Goal: Obtain resource: Download file/media

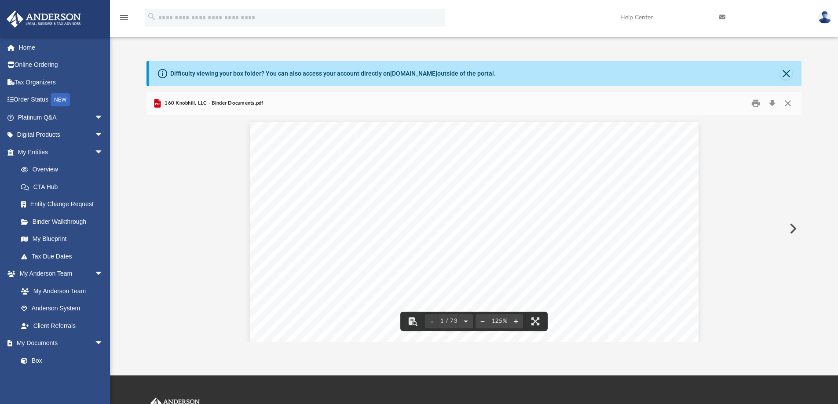
scroll to position [194, 649]
click at [787, 103] on button "Close" at bounding box center [788, 104] width 16 height 14
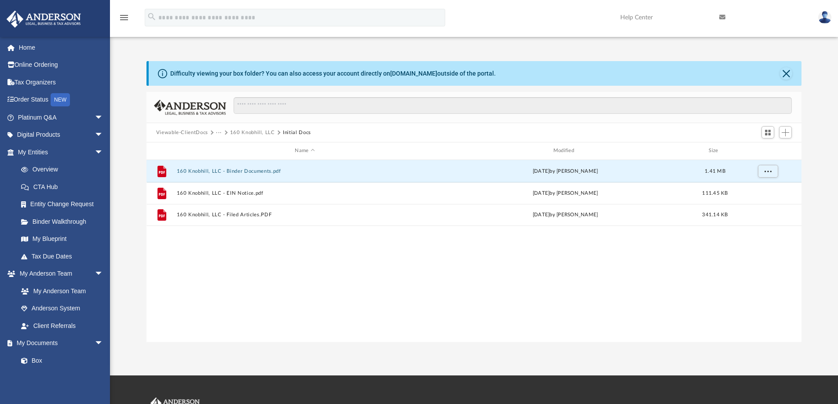
click at [204, 131] on button "Viewable-ClientDocs" at bounding box center [182, 133] width 52 height 8
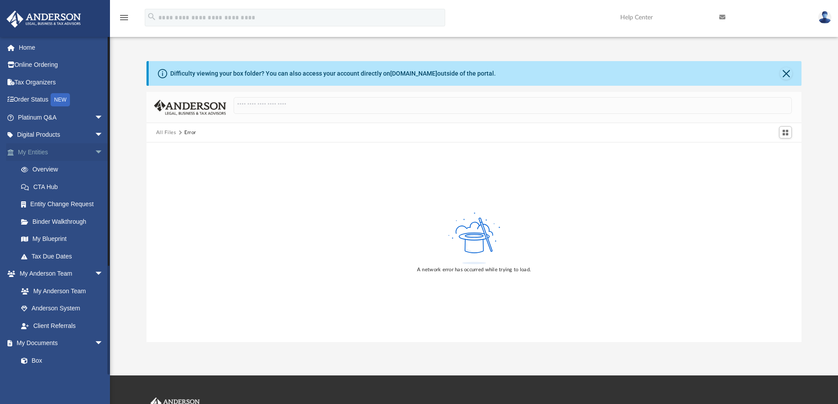
click at [95, 149] on span "arrow_drop_down" at bounding box center [104, 152] width 18 height 18
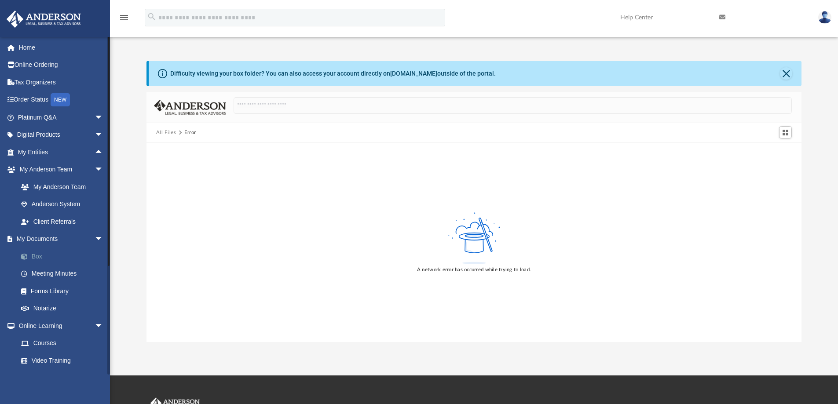
drag, startPoint x: 40, startPoint y: 255, endPoint x: 39, endPoint y: 250, distance: 5.3
click at [40, 254] on link "Box" at bounding box center [64, 257] width 104 height 18
click at [787, 73] on button "Close" at bounding box center [786, 73] width 12 height 12
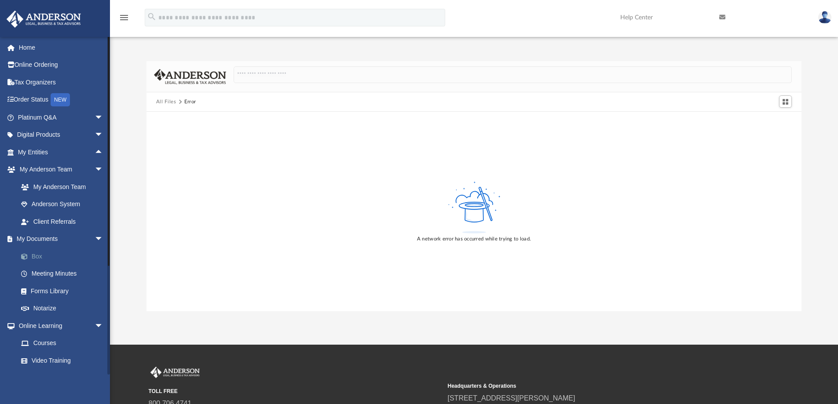
click at [39, 255] on link "Box" at bounding box center [64, 257] width 104 height 18
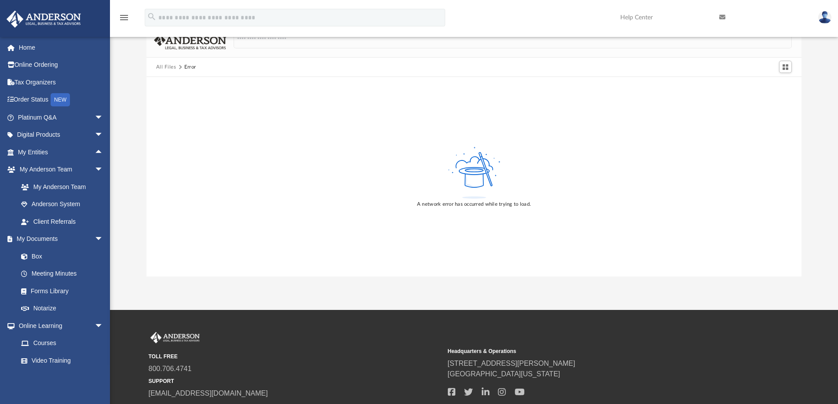
scroll to position [0, 0]
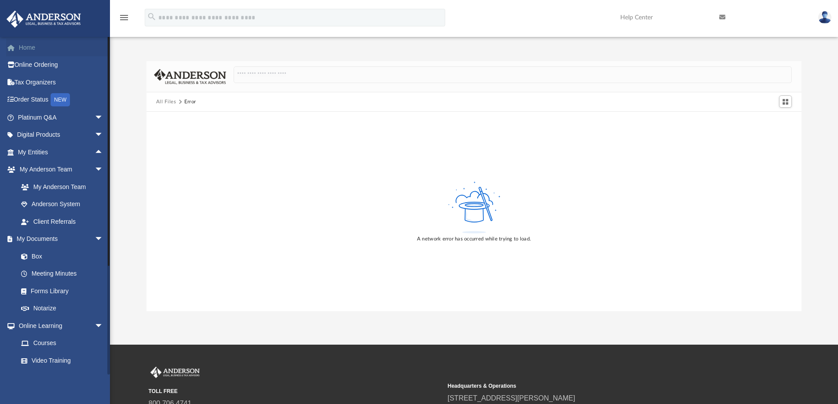
click at [33, 46] on link "Home" at bounding box center [61, 48] width 110 height 18
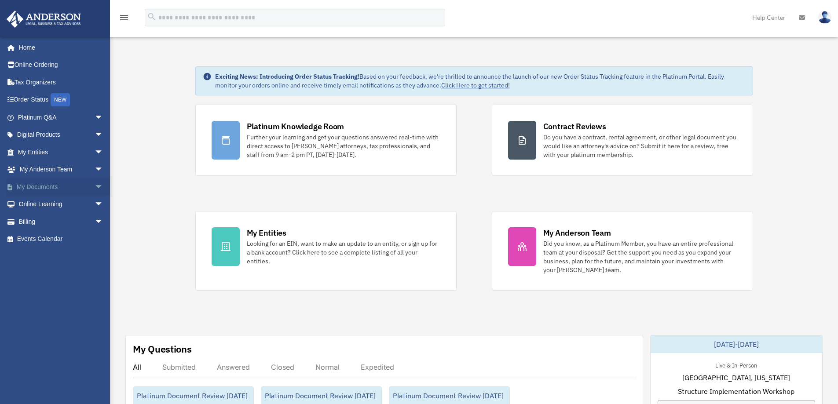
click at [95, 186] on span "arrow_drop_down" at bounding box center [104, 187] width 18 height 18
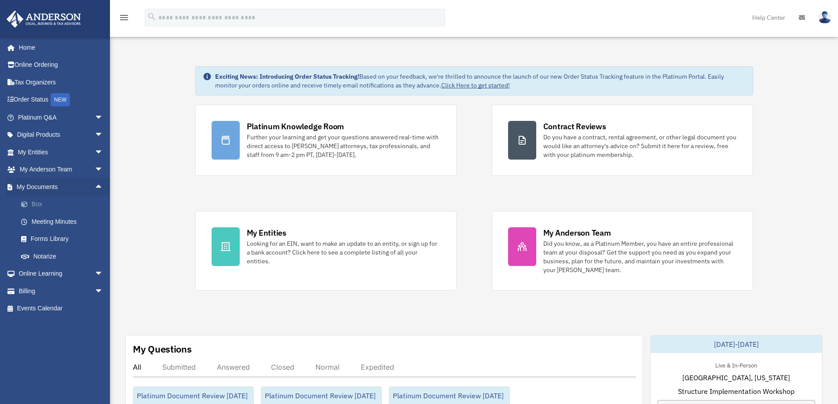
click at [37, 204] on link "Box" at bounding box center [64, 205] width 104 height 18
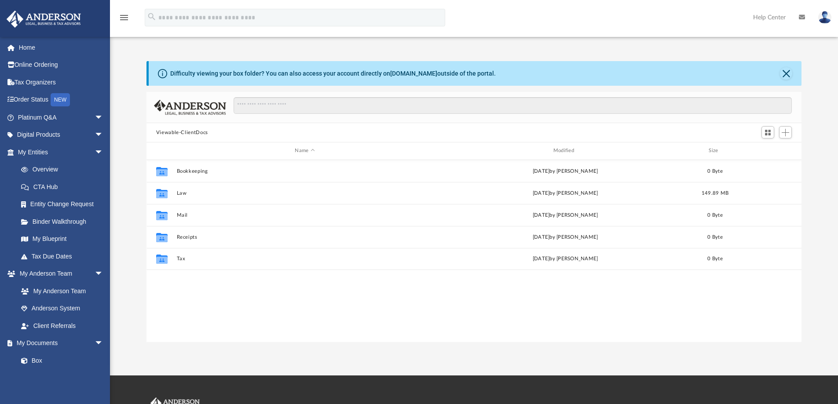
scroll to position [194, 649]
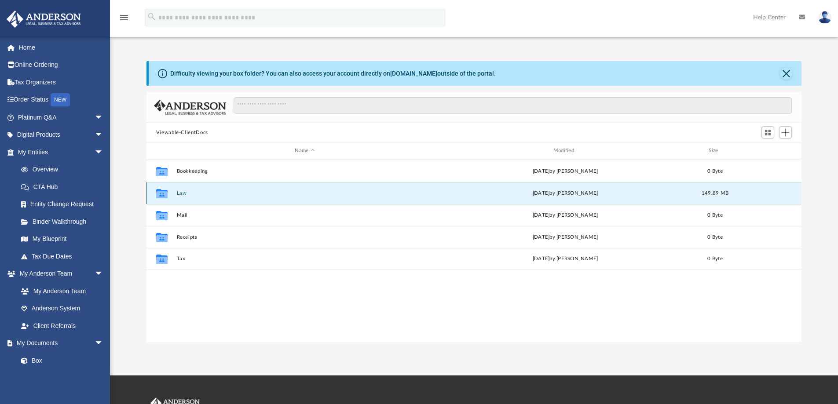
click at [180, 192] on button "Law" at bounding box center [304, 194] width 257 height 6
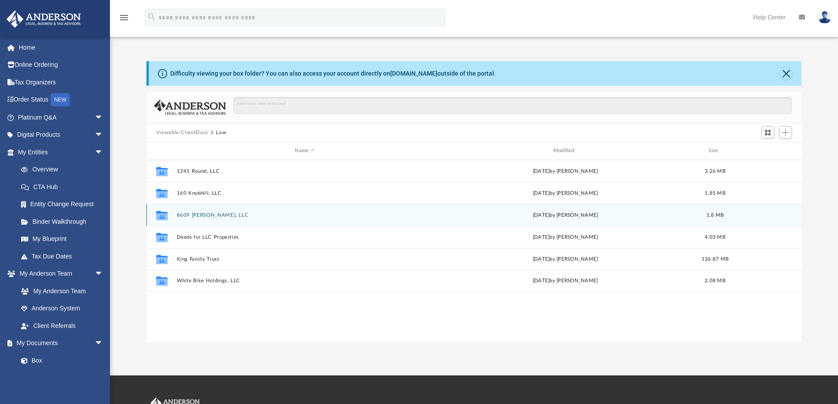
click at [192, 213] on button "8609 [PERSON_NAME], LLC" at bounding box center [304, 216] width 257 height 6
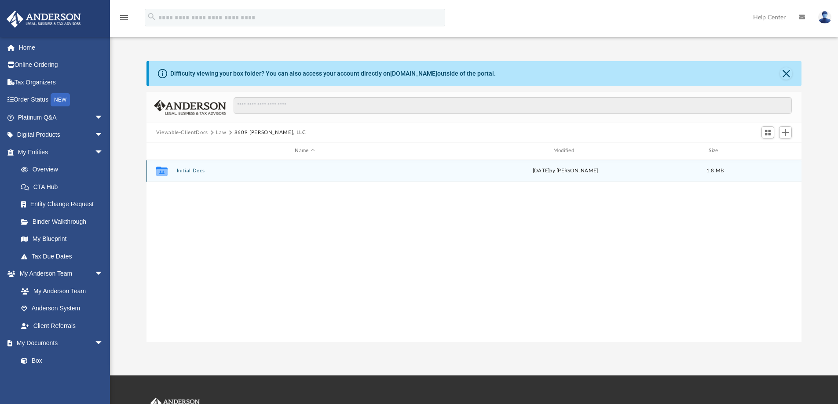
click at [190, 172] on button "Initial Docs" at bounding box center [304, 171] width 257 height 6
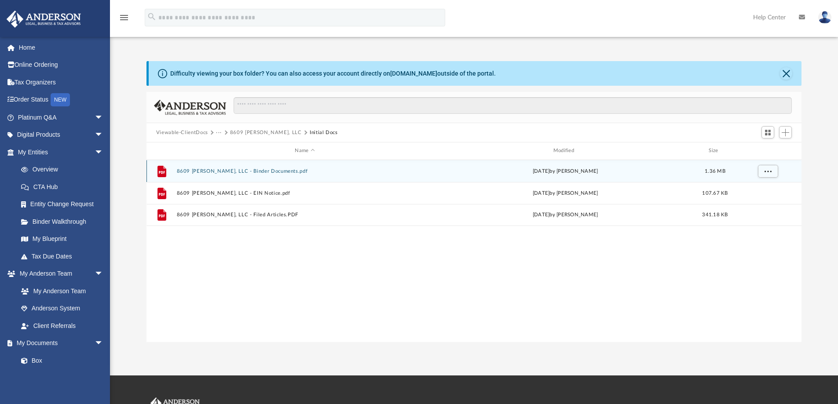
click at [266, 169] on button "8609 [PERSON_NAME], LLC - Binder Documents.pdf" at bounding box center [304, 172] width 257 height 6
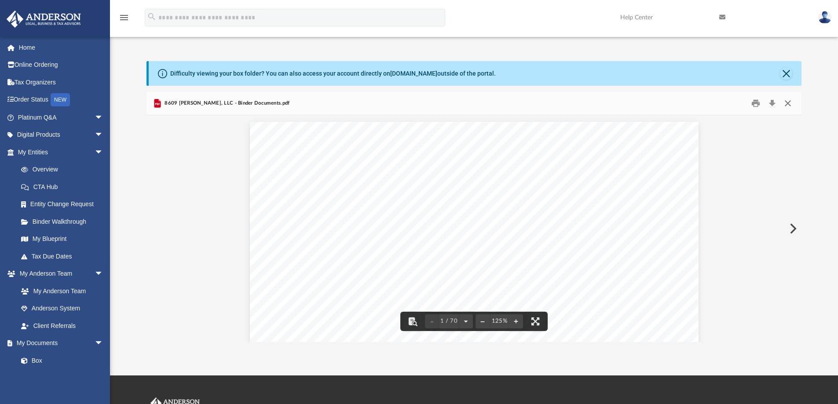
click at [787, 103] on button "Close" at bounding box center [788, 104] width 16 height 14
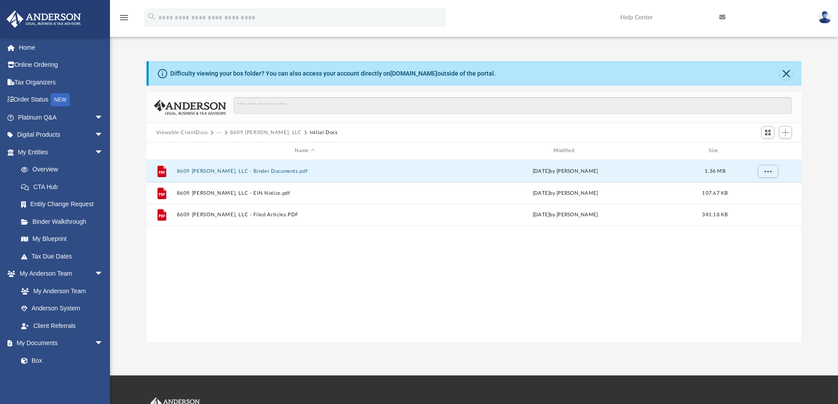
click at [201, 127] on div "Viewable-ClientDocs ··· 8609 [PERSON_NAME], LLC Initial Docs" at bounding box center [475, 132] width 656 height 19
click at [198, 131] on button "Viewable-ClientDocs" at bounding box center [182, 133] width 52 height 8
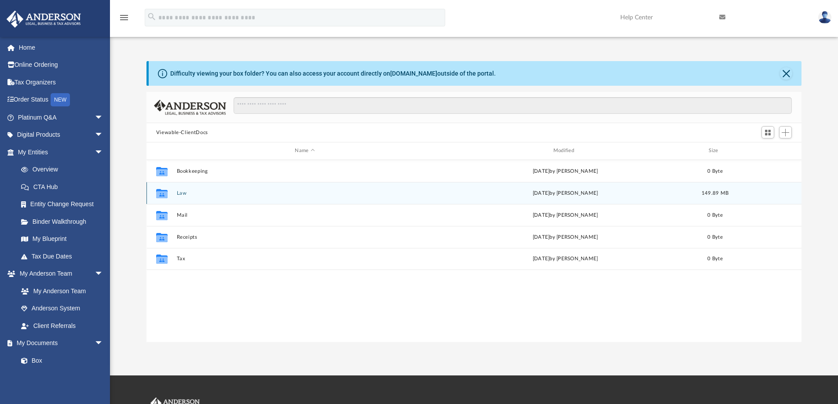
click at [482, 192] on div "[DATE] by [PERSON_NAME]" at bounding box center [565, 193] width 257 height 8
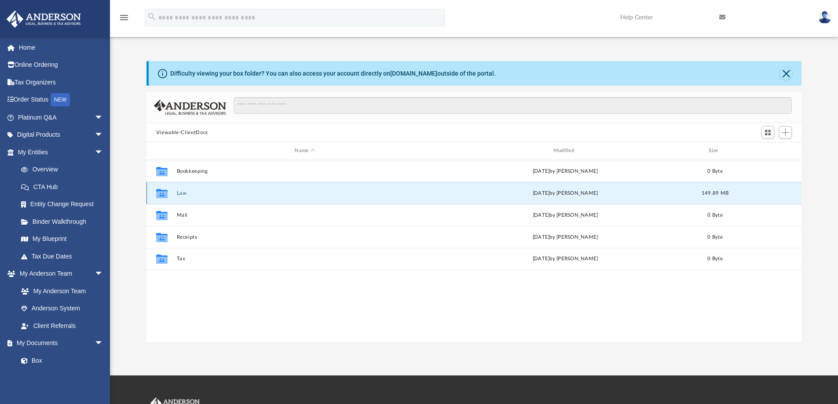
click at [185, 194] on button "Law" at bounding box center [304, 194] width 257 height 6
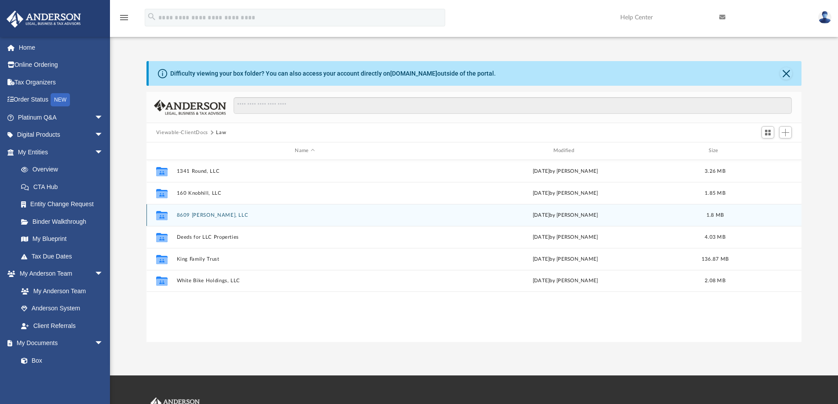
click at [203, 213] on button "8609 [PERSON_NAME], LLC" at bounding box center [304, 216] width 257 height 6
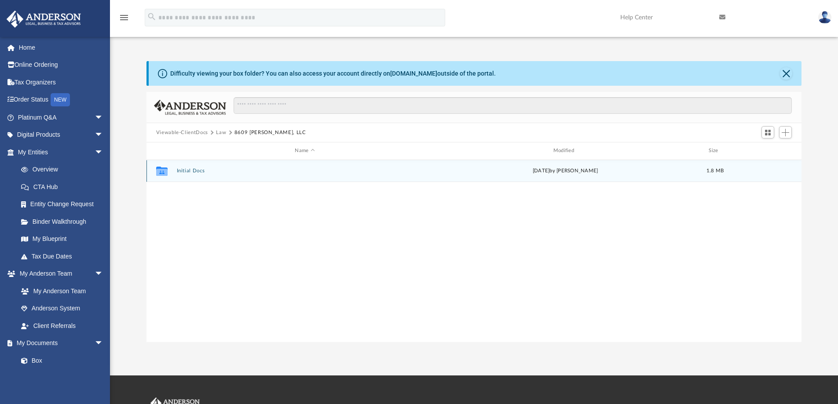
click at [181, 169] on button "Initial Docs" at bounding box center [304, 171] width 257 height 6
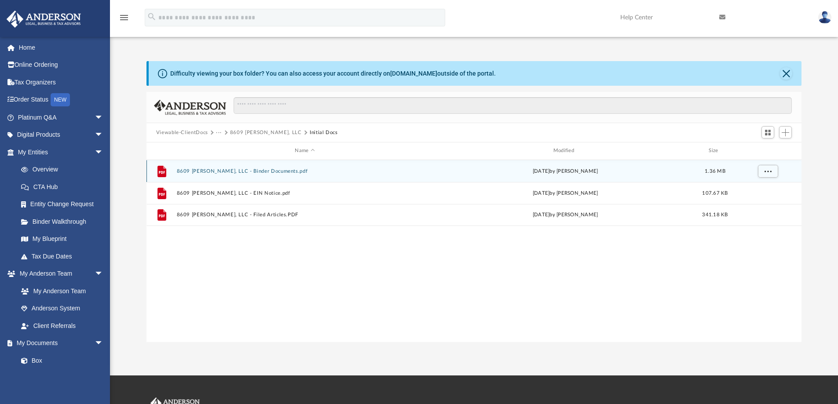
click at [239, 169] on button "8609 [PERSON_NAME], LLC - Binder Documents.pdf" at bounding box center [304, 172] width 257 height 6
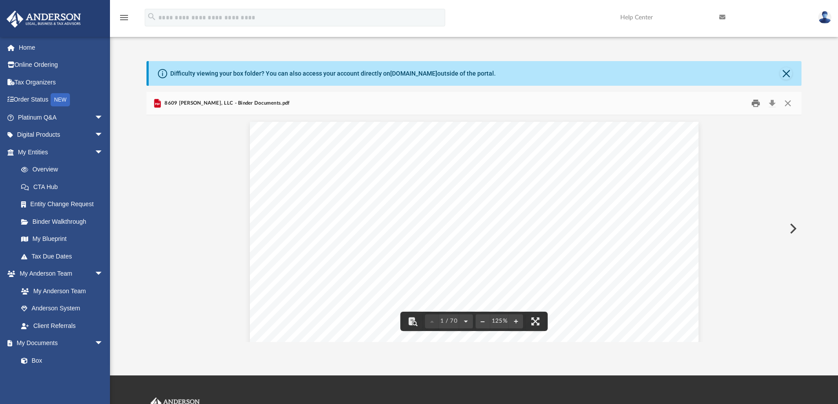
click at [756, 105] on button "Print" at bounding box center [756, 104] width 18 height 14
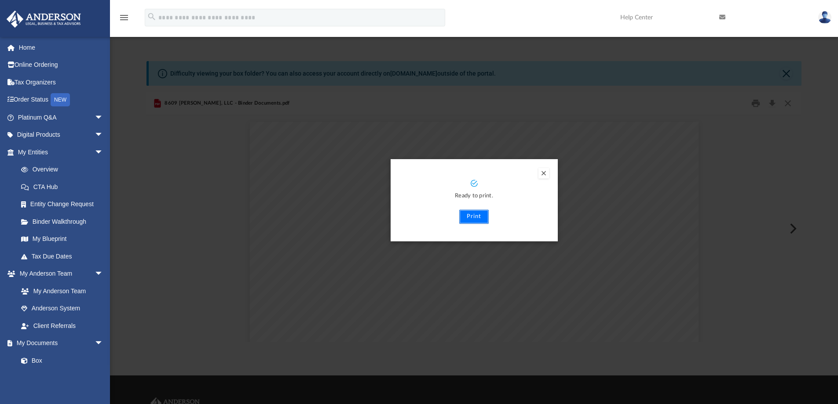
click at [473, 215] on button "Print" at bounding box center [473, 217] width 29 height 14
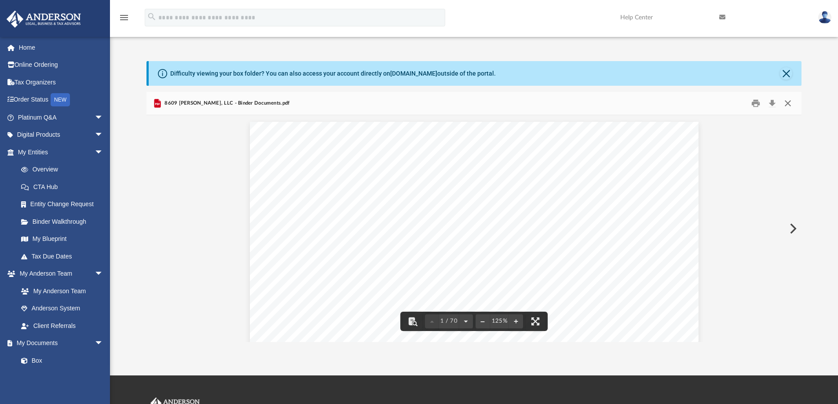
click at [789, 102] on button "Close" at bounding box center [788, 104] width 16 height 14
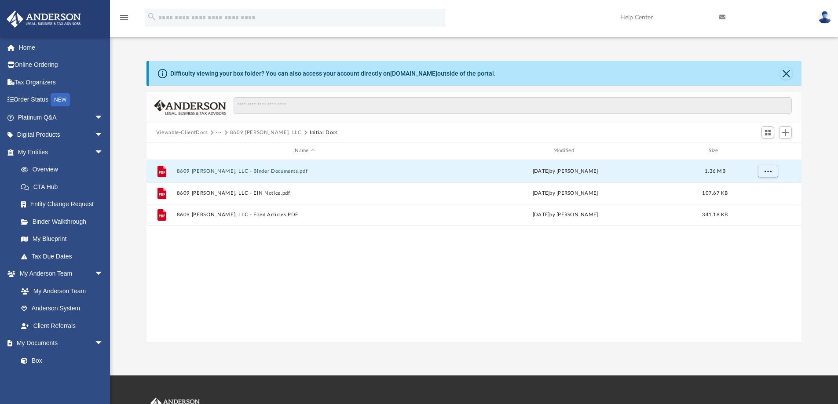
click at [197, 128] on div "Viewable-ClientDocs ··· 8609 [PERSON_NAME], LLC Initial Docs" at bounding box center [475, 132] width 656 height 19
click at [200, 132] on button "Viewable-ClientDocs" at bounding box center [182, 133] width 52 height 8
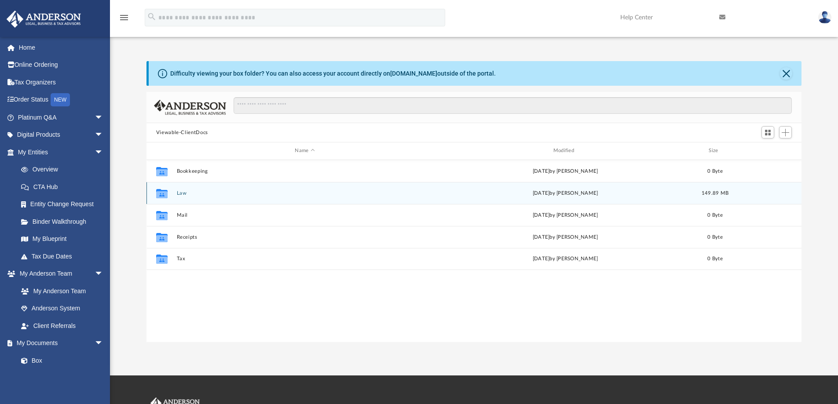
click at [209, 193] on button "Law" at bounding box center [304, 194] width 257 height 6
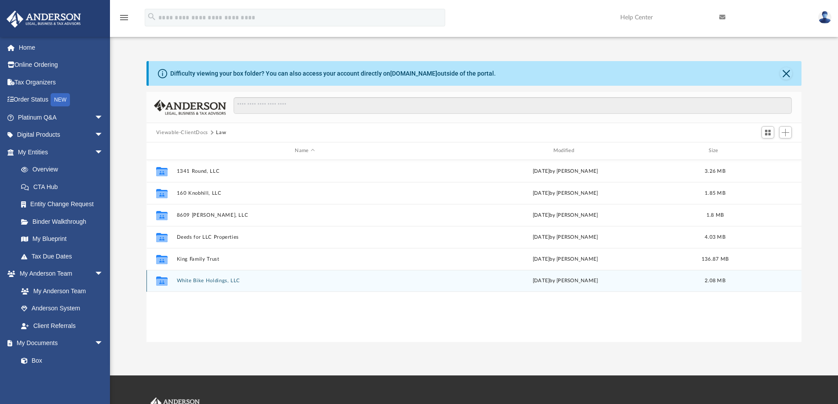
click at [246, 281] on button "White Bike Holdings, LLC" at bounding box center [304, 281] width 257 height 6
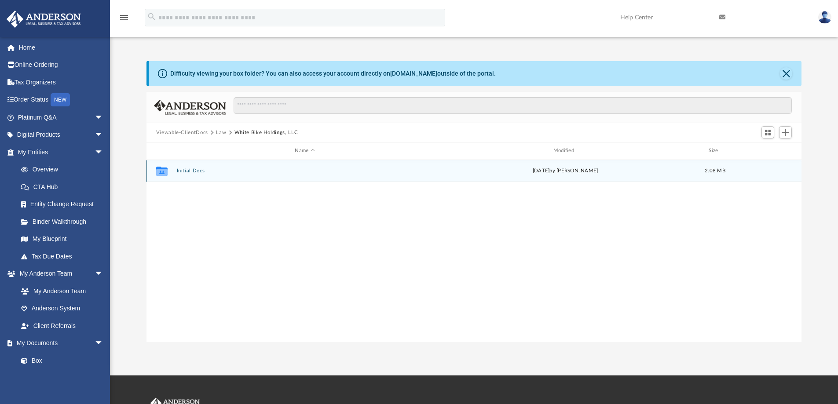
click at [205, 172] on button "Initial Docs" at bounding box center [304, 171] width 257 height 6
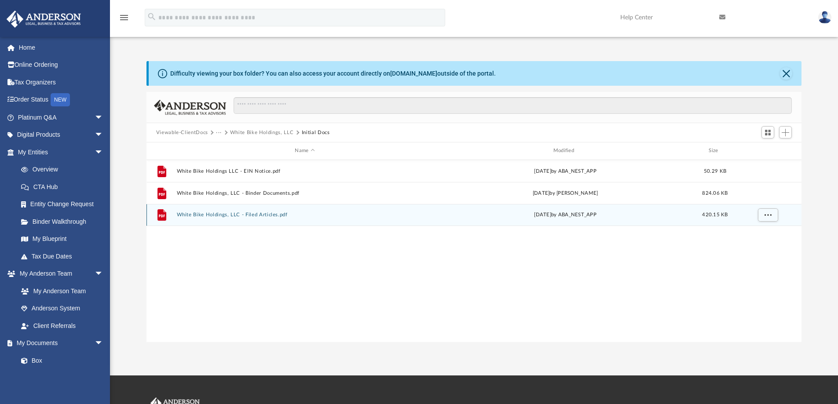
click at [251, 214] on button "White Bike Holdings, LLC - Filed Articles.pdf" at bounding box center [304, 215] width 257 height 6
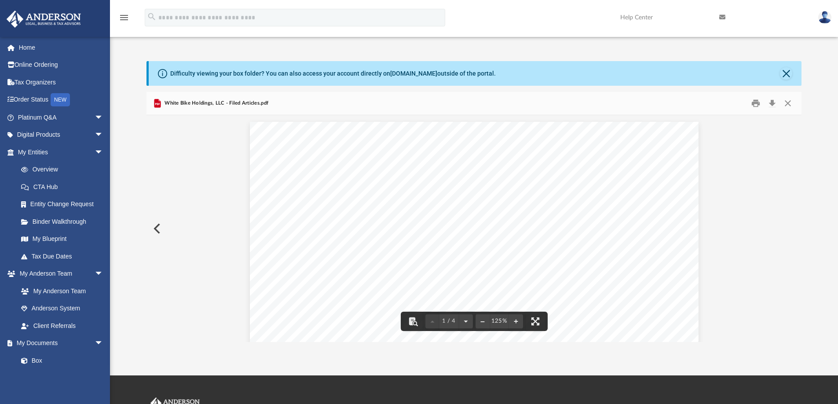
click at [158, 229] on button "Preview" at bounding box center [156, 229] width 19 height 25
click at [789, 103] on button "Close" at bounding box center [788, 104] width 16 height 14
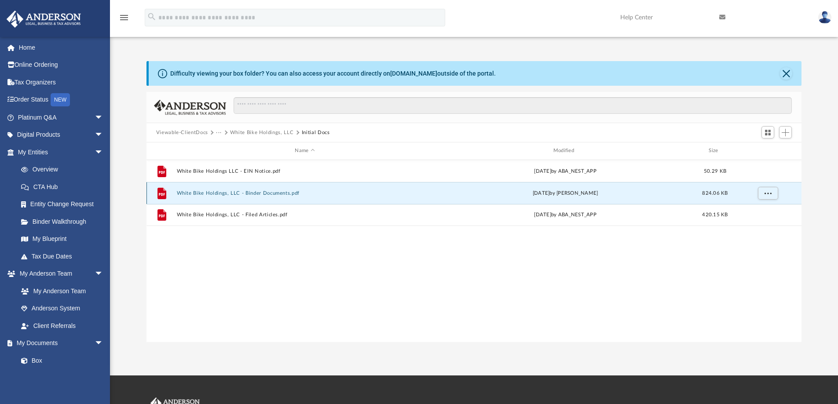
click at [272, 191] on button "White Bike Holdings, LLC - Binder Documents.pdf" at bounding box center [304, 194] width 257 height 6
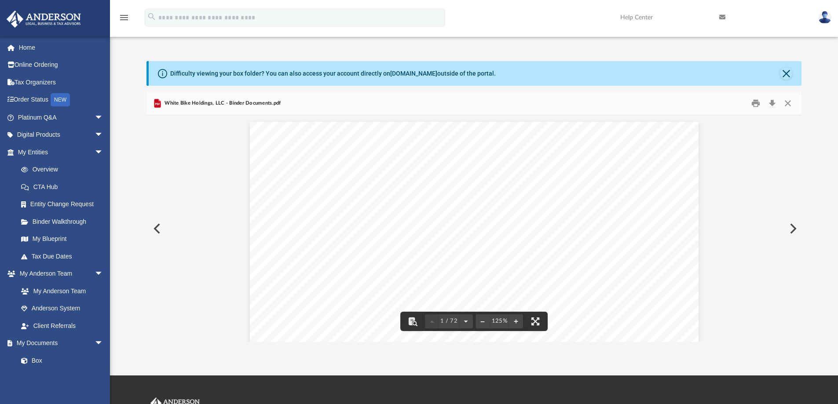
click at [156, 231] on button "Preview" at bounding box center [156, 229] width 19 height 25
click at [791, 227] on button "Preview" at bounding box center [792, 229] width 19 height 25
click at [157, 227] on button "Preview" at bounding box center [156, 229] width 19 height 25
click at [787, 101] on button "Close" at bounding box center [788, 104] width 16 height 14
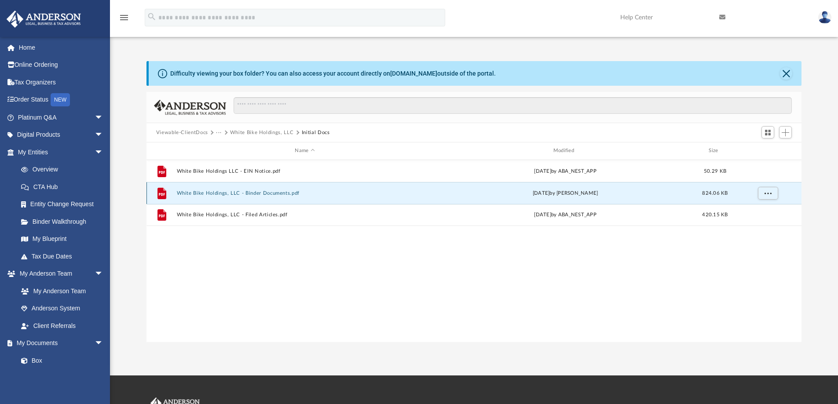
click at [270, 193] on button "White Bike Holdings, LLC - Binder Documents.pdf" at bounding box center [304, 194] width 257 height 6
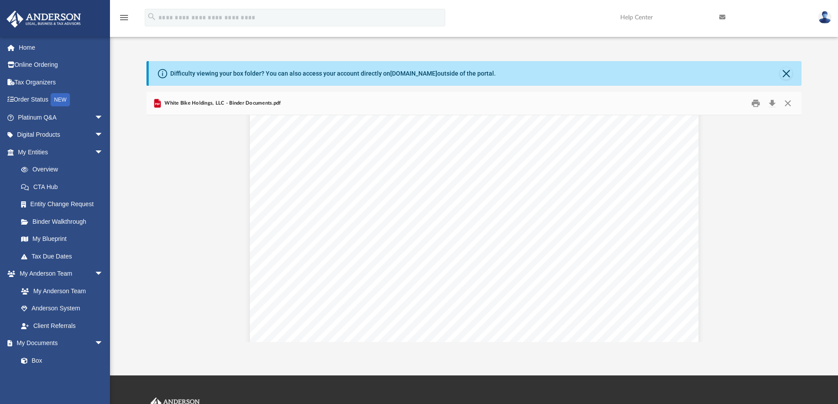
scroll to position [2553, 0]
click at [754, 101] on button "Print" at bounding box center [756, 104] width 18 height 14
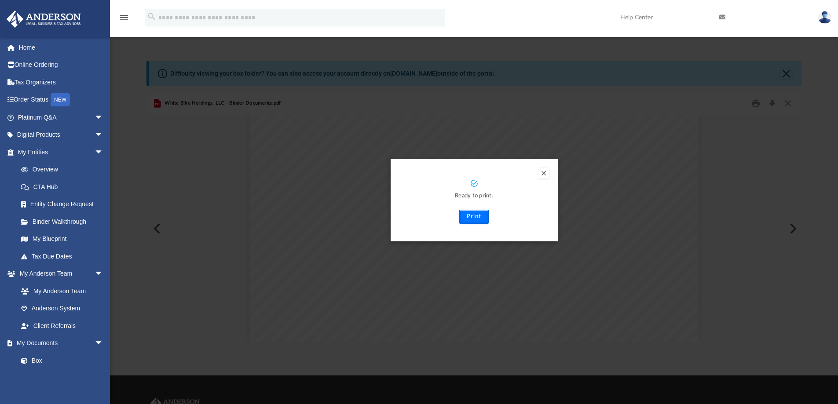
click at [469, 213] on button "Print" at bounding box center [473, 217] width 29 height 14
